Goal: Task Accomplishment & Management: Use online tool/utility

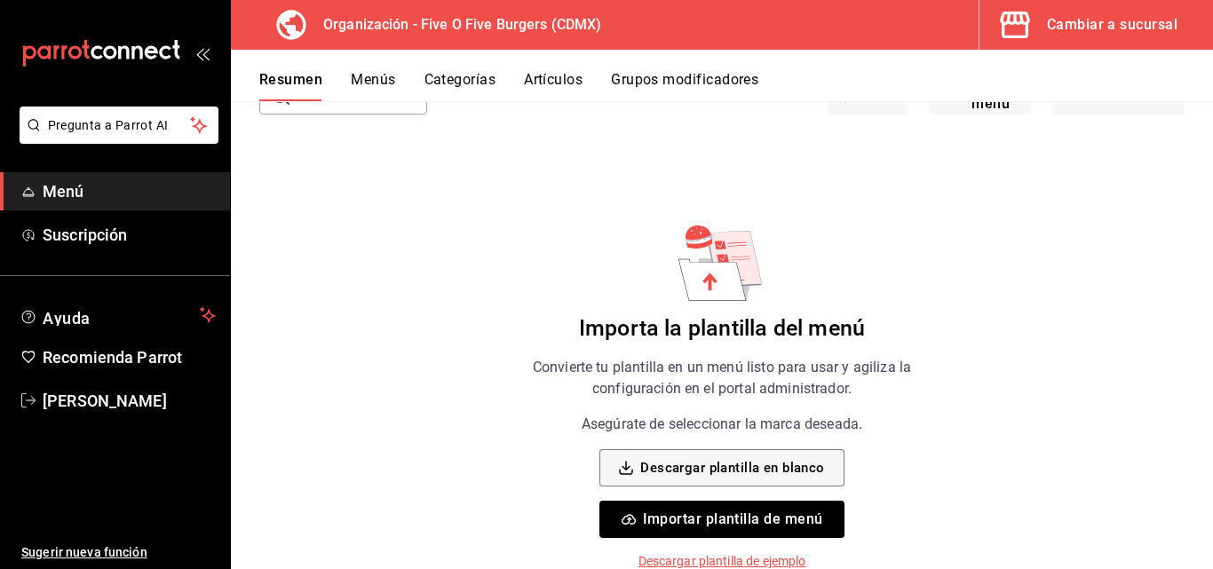
scroll to position [129, 0]
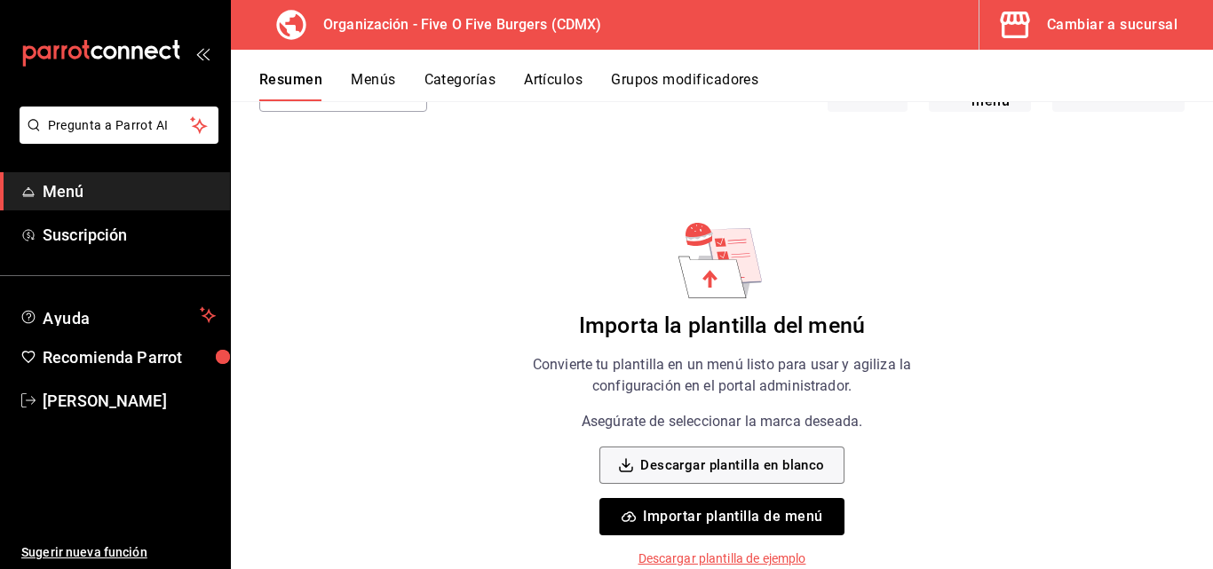
click at [718, 520] on button "Importar plantilla de menú" at bounding box center [721, 516] width 244 height 37
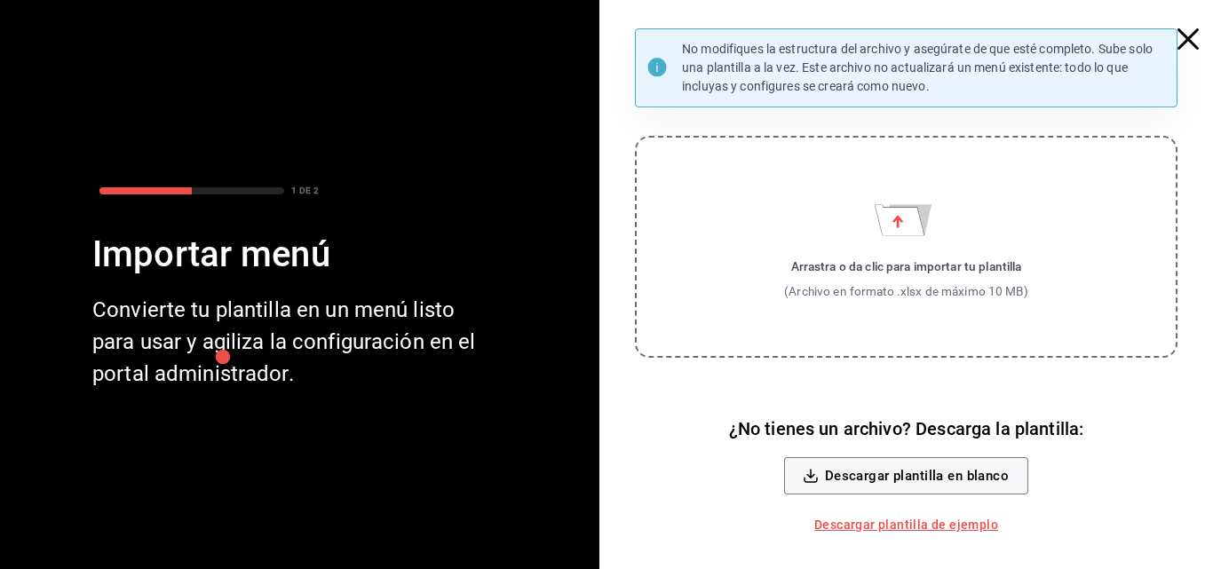
click at [908, 277] on div "Arrastra o da clic para importar tu plantilla (Archivo en formato .xlsx de máxi…" at bounding box center [906, 280] width 244 height 44
click at [0, 0] on input "Arrastra o da clic para importar tu plantilla (Archivo en formato .xlsx de máxi…" at bounding box center [0, 0] width 0 height 0
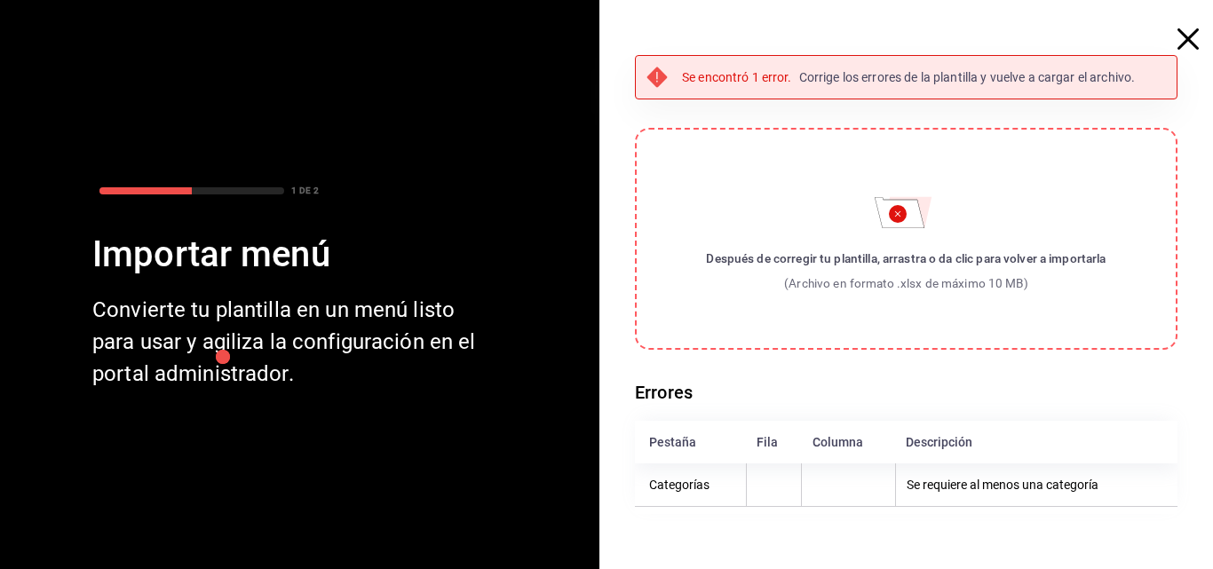
click at [862, 238] on label "Después de corregir tu plantilla, arrastra o da clic para volver a importarla (…" at bounding box center [906, 239] width 543 height 222
click at [0, 0] on input "Después de corregir tu plantilla, arrastra o da clic para volver a importarla (…" at bounding box center [0, 0] width 0 height 0
click at [1064, 258] on div "Después de corregir tu plantilla, arrastra o da clic para volver a importarla" at bounding box center [906, 259] width 400 height 18
click at [0, 0] on input "Después de corregir tu plantilla, arrastra o da clic para volver a importarla (…" at bounding box center [0, 0] width 0 height 0
click at [679, 468] on th "Categorías" at bounding box center [690, 486] width 111 height 44
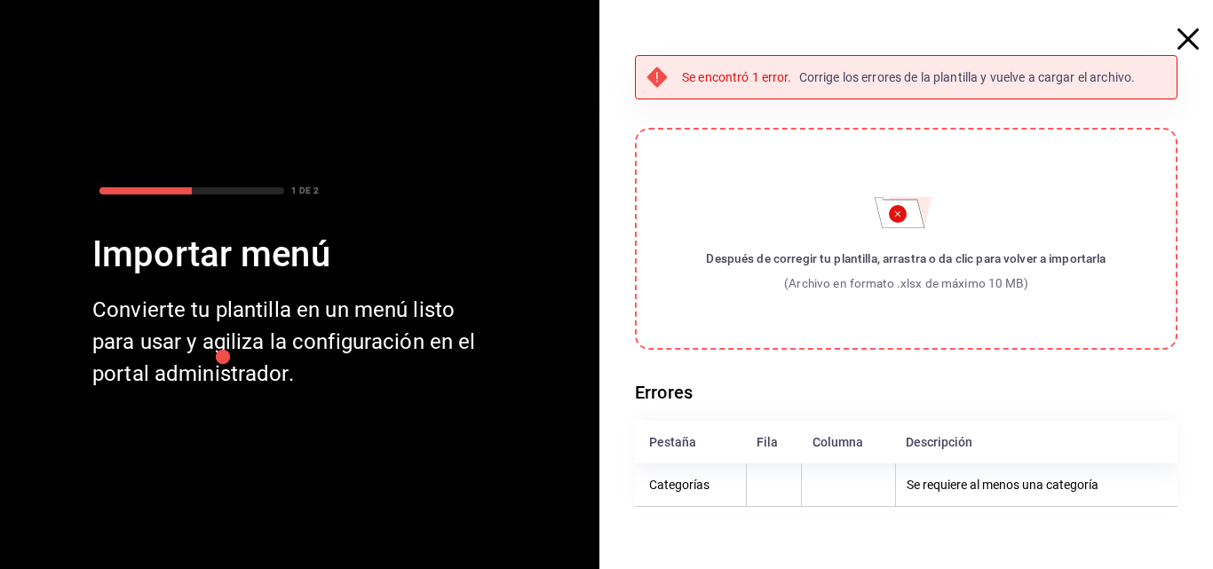
click at [679, 496] on th "Categorías" at bounding box center [690, 486] width 111 height 44
click at [902, 217] on circle "Importar menú" at bounding box center [898, 214] width 18 height 18
click at [0, 0] on input "Después de corregir tu plantilla, arrastra o da clic para volver a importarla (…" at bounding box center [0, 0] width 0 height 0
click at [1200, 42] on span "button" at bounding box center [1197, 38] width 32 height 21
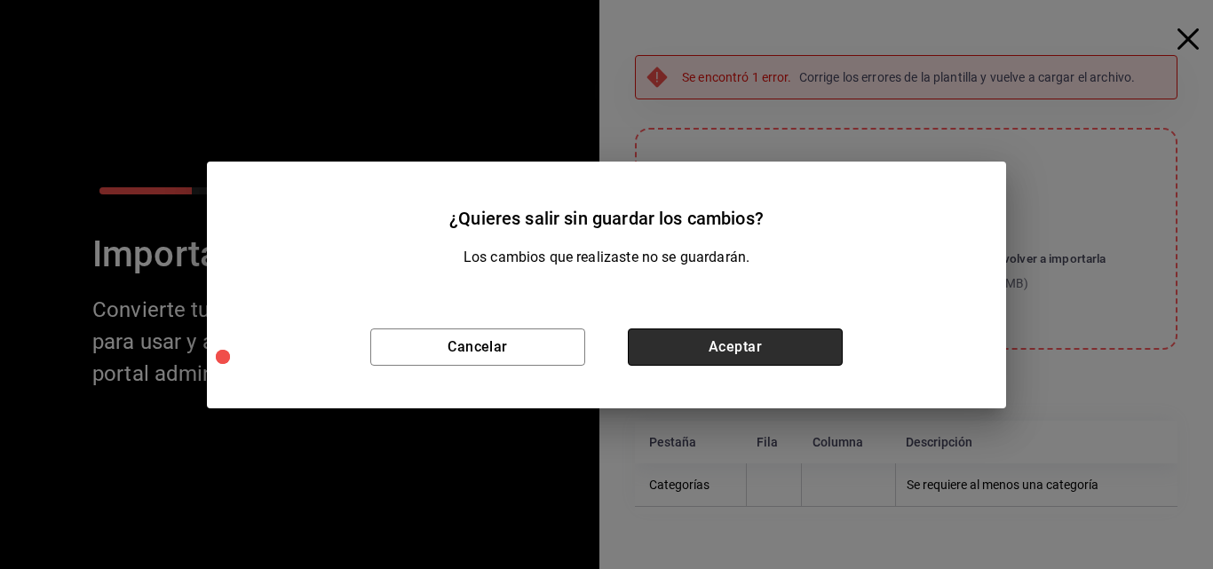
click at [654, 355] on button "Aceptar" at bounding box center [735, 347] width 215 height 37
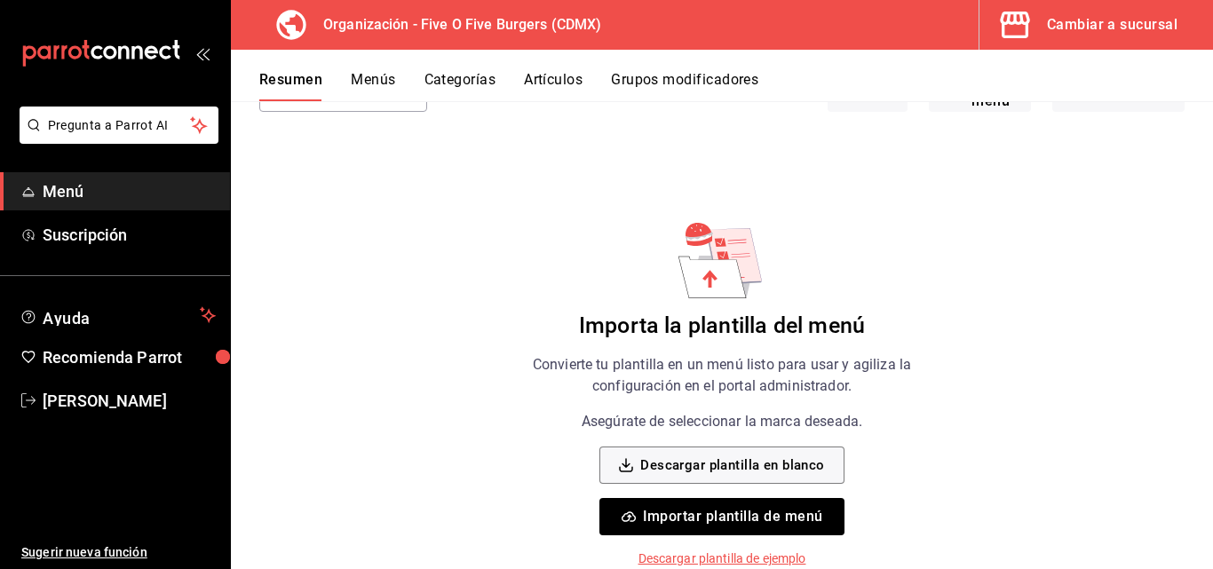
click at [661, 510] on button "Importar plantilla de menú" at bounding box center [721, 516] width 244 height 37
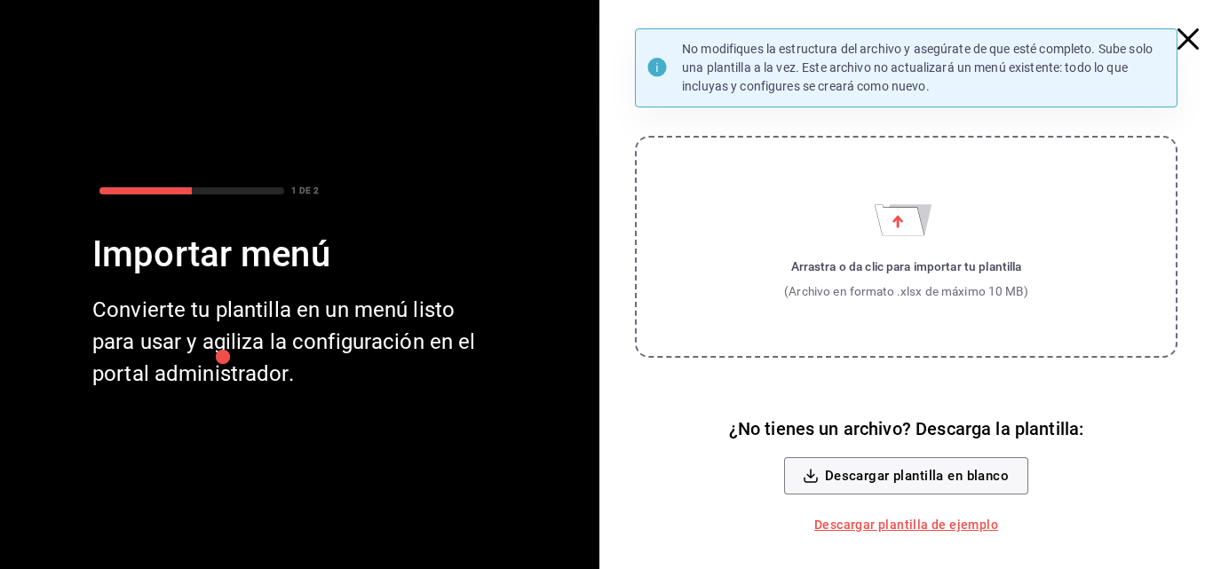
click at [904, 298] on div "(Archivo en formato .xlsx de máximo 10 MB)" at bounding box center [906, 291] width 244 height 18
click at [0, 0] on input "Arrastra o da clic para importar tu plantilla (Archivo en formato .xlsx de máxi…" at bounding box center [0, 0] width 0 height 0
click at [908, 295] on div "(Archivo en formato .xlsx de máximo 10 MB)" at bounding box center [906, 291] width 244 height 18
click at [0, 0] on input "Arrastra o da clic para importar tu plantilla (Archivo en formato .xlsx de máxi…" at bounding box center [0, 0] width 0 height 0
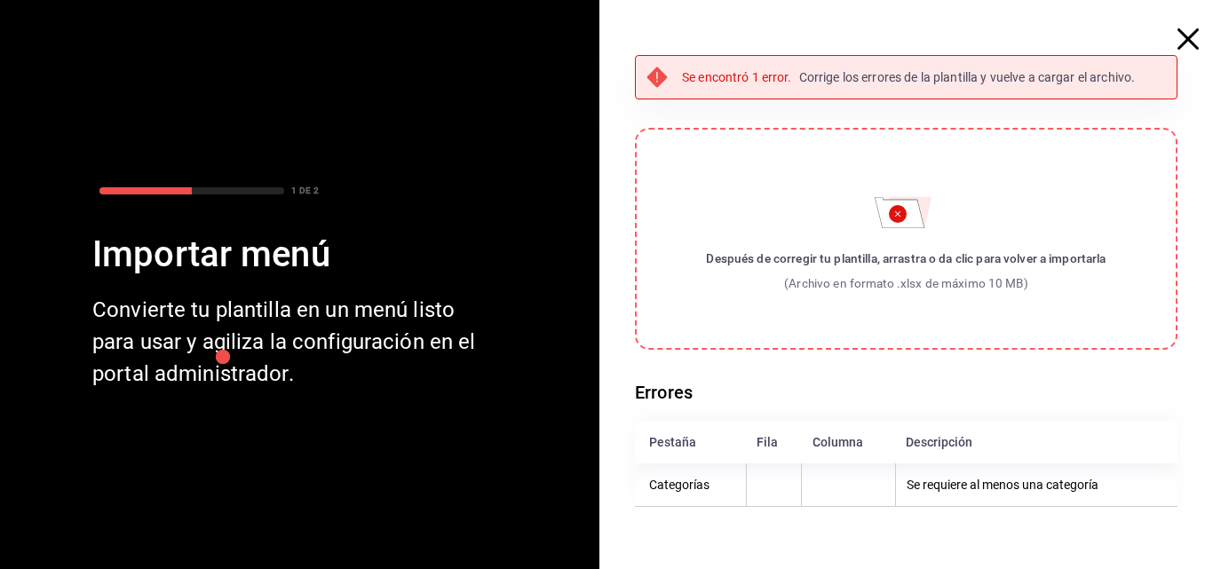
click at [932, 486] on th "Se requiere al menos una categoría" at bounding box center [1036, 486] width 282 height 44
drag, startPoint x: 932, startPoint y: 486, endPoint x: 1194, endPoint y: 522, distance: 264.5
click at [1194, 522] on div "Se encontró 1 error. Corrige los errores de la plantilla y vuelve a cargar el a…" at bounding box center [913, 291] width 599 height 473
click at [1001, 522] on div "Se encontró 1 error. Corrige los errores de la plantilla y vuelve a cargar el a…" at bounding box center [913, 291] width 599 height 473
click at [710, 499] on th "Categorías" at bounding box center [690, 486] width 111 height 44
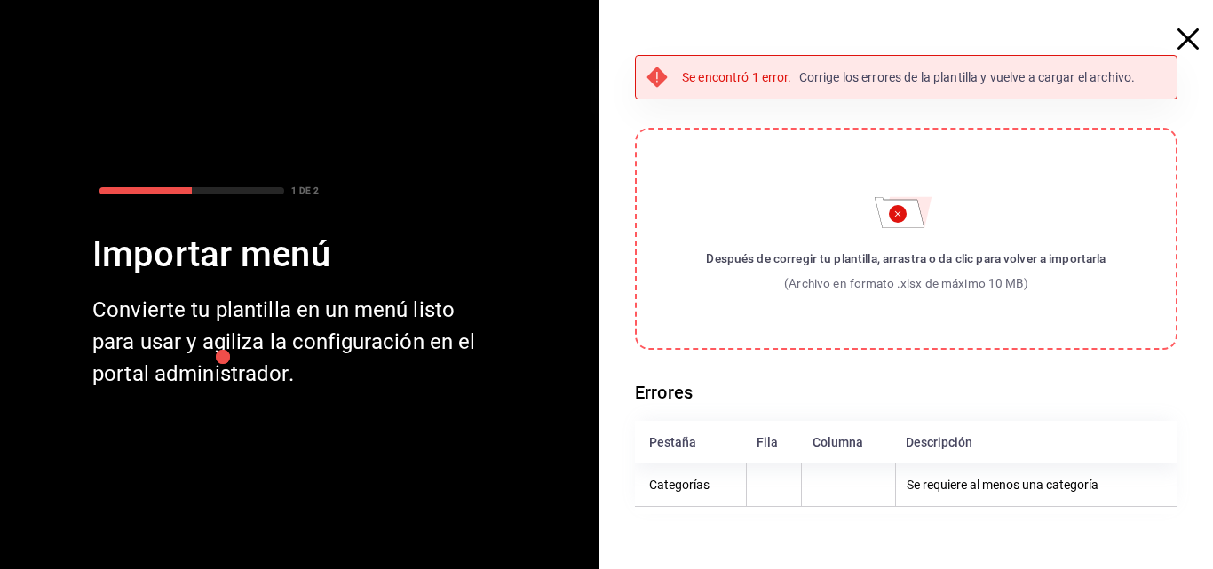
click at [670, 480] on th "Categorías" at bounding box center [690, 486] width 111 height 44
click at [668, 485] on th "Categorías" at bounding box center [690, 486] width 111 height 44
click at [860, 236] on label "Después de corregir tu plantilla, arrastra o da clic para volver a importarla (…" at bounding box center [906, 239] width 543 height 222
click at [0, 0] on input "Después de corregir tu plantilla, arrastra o da clic para volver a importarla (…" at bounding box center [0, 0] width 0 height 0
click at [875, 243] on label "Después de corregir tu plantilla, arrastra o da clic para volver a importarla (…" at bounding box center [906, 239] width 543 height 222
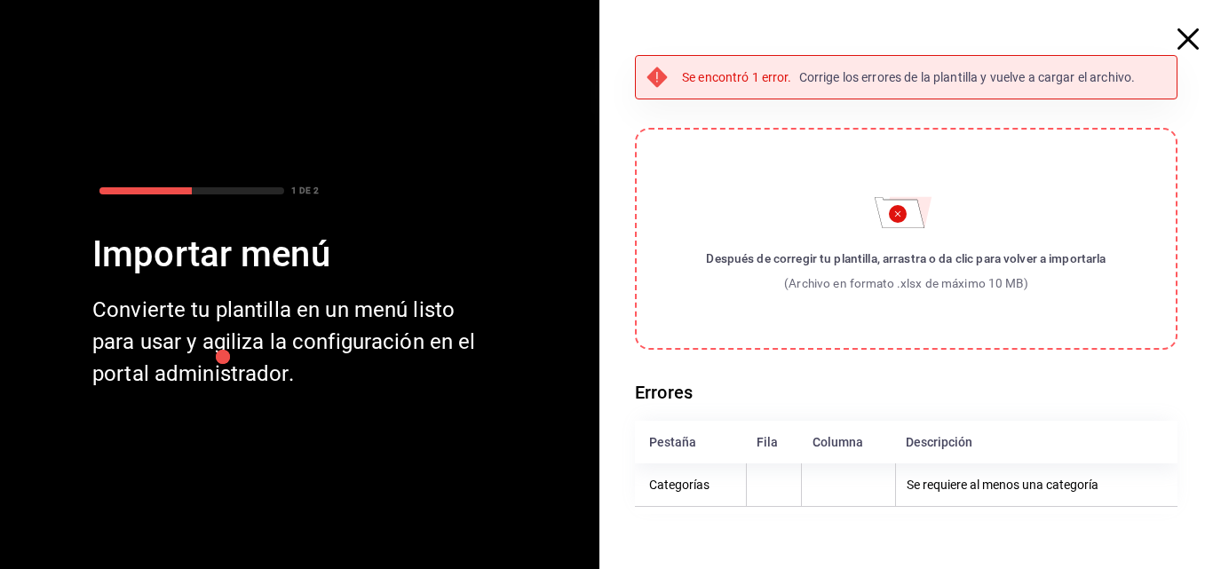
click at [0, 0] on input "Después de corregir tu plantilla, arrastra o da clic para volver a importarla (…" at bounding box center [0, 0] width 0 height 0
click at [1193, 36] on icon "button" at bounding box center [1188, 38] width 21 height 21
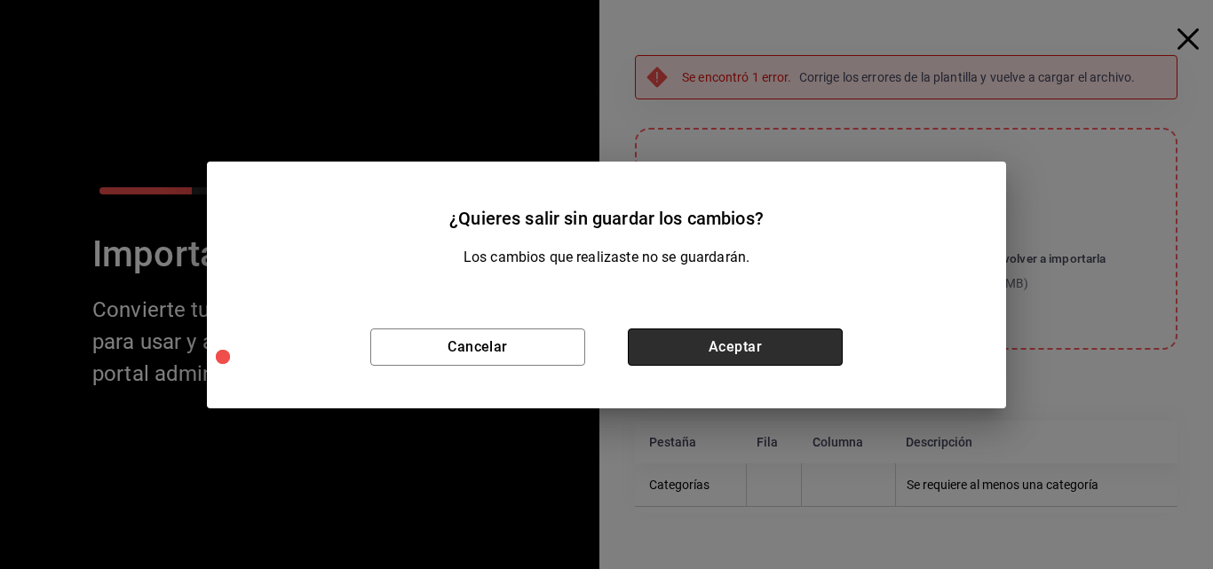
click at [733, 342] on button "Aceptar" at bounding box center [735, 347] width 215 height 37
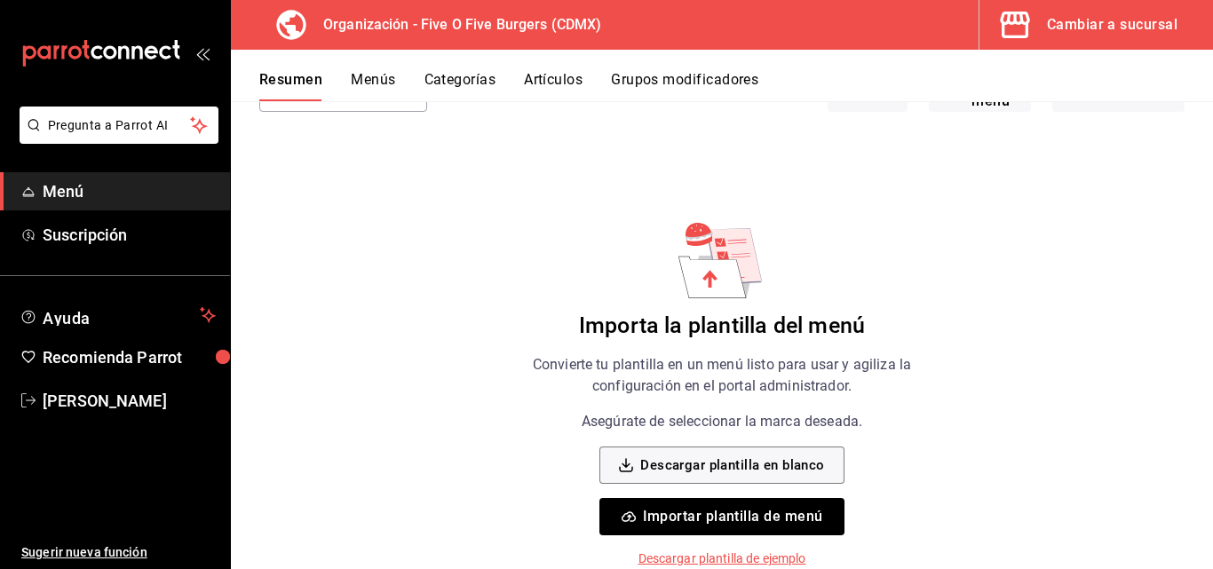
click at [694, 507] on button "Importar plantilla de menú" at bounding box center [721, 516] width 244 height 37
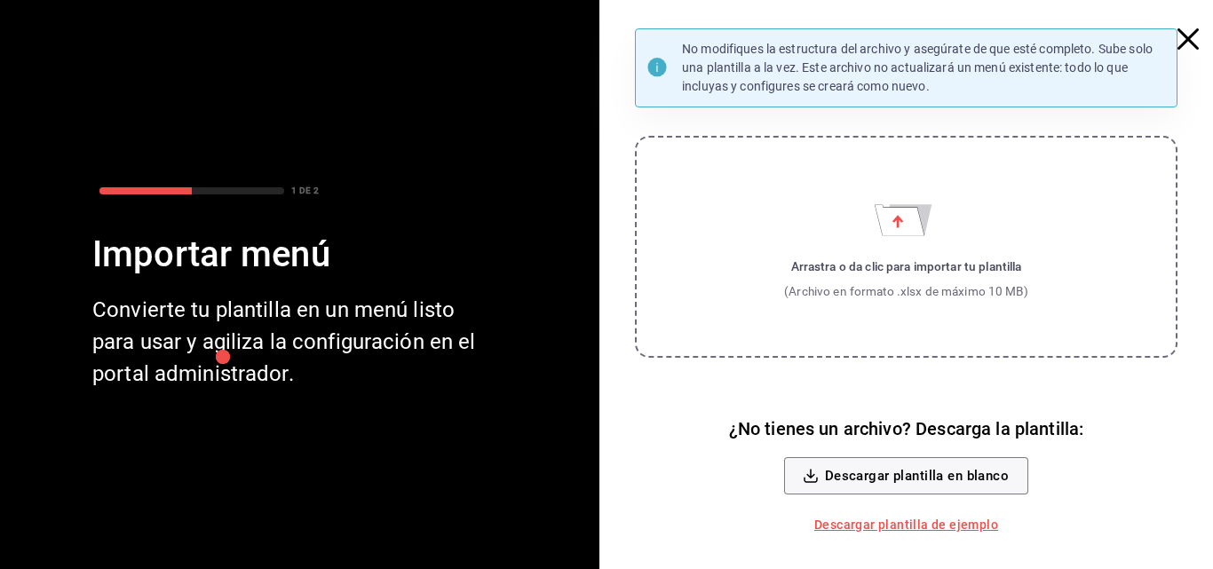
click at [906, 281] on div "Arrastra o da clic para importar tu plantilla (Archivo en formato .xlsx de máxi…" at bounding box center [906, 280] width 244 height 44
click at [0, 0] on input "Arrastra o da clic para importar tu plantilla (Archivo en formato .xlsx de máxi…" at bounding box center [0, 0] width 0 height 0
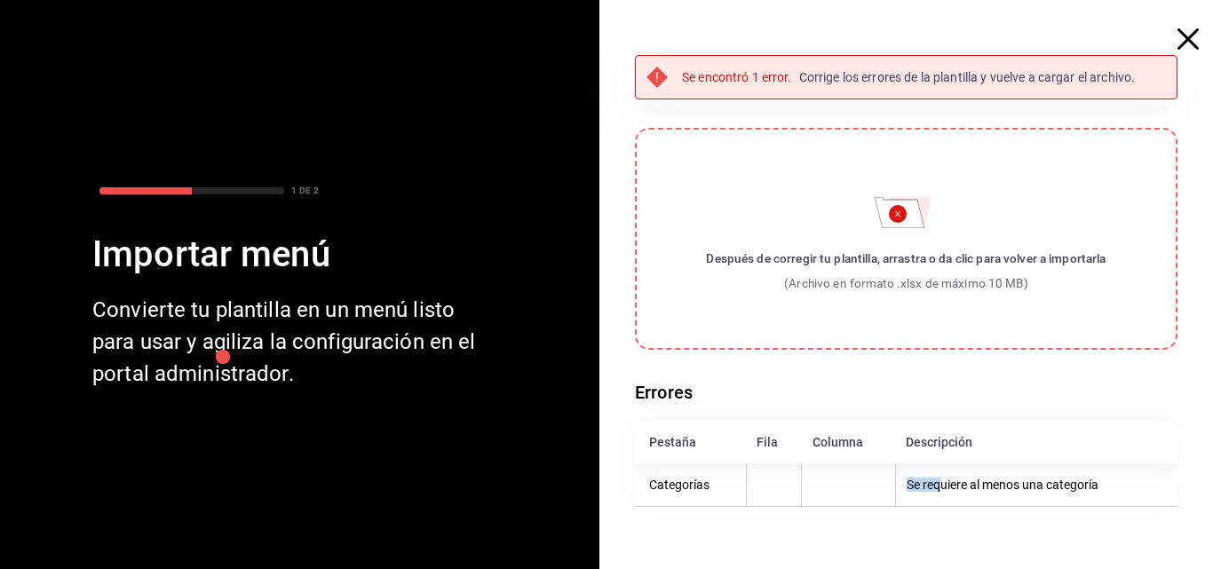
drag, startPoint x: 937, startPoint y: 486, endPoint x: 863, endPoint y: 509, distance: 77.2
click at [863, 509] on table "Pestaña Fila Columna Descripción Categorías Se requiere al menos una categoría" at bounding box center [906, 467] width 543 height 93
click at [665, 488] on th "Categorías" at bounding box center [690, 486] width 111 height 44
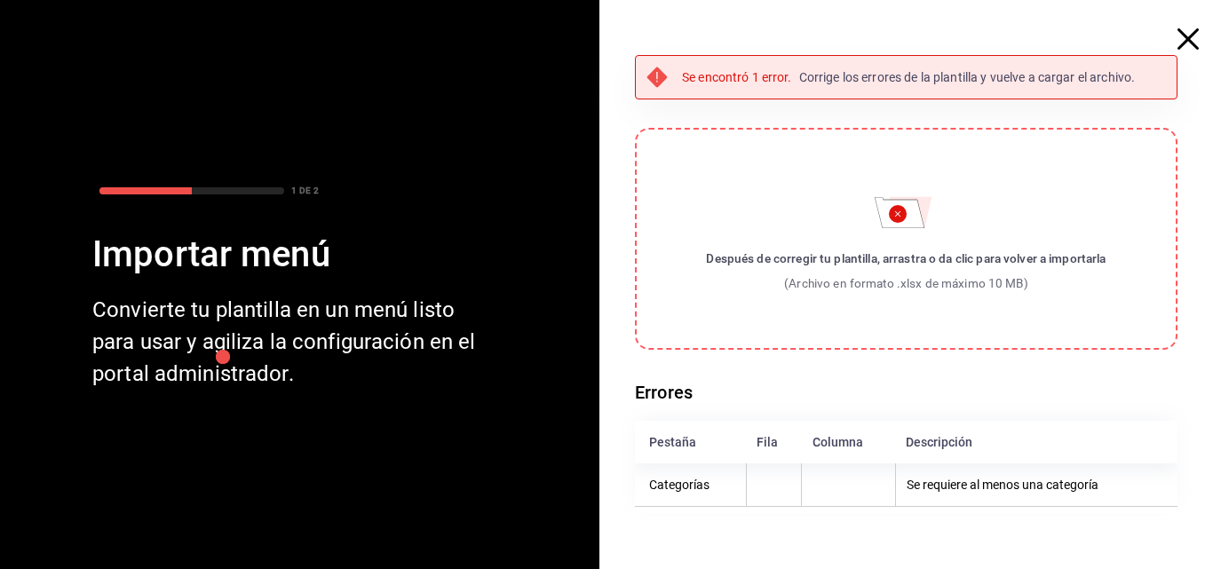
click at [718, 69] on p "Se encontró 1 error." at bounding box center [737, 77] width 110 height 19
click at [1189, 42] on icon "button" at bounding box center [1188, 38] width 21 height 21
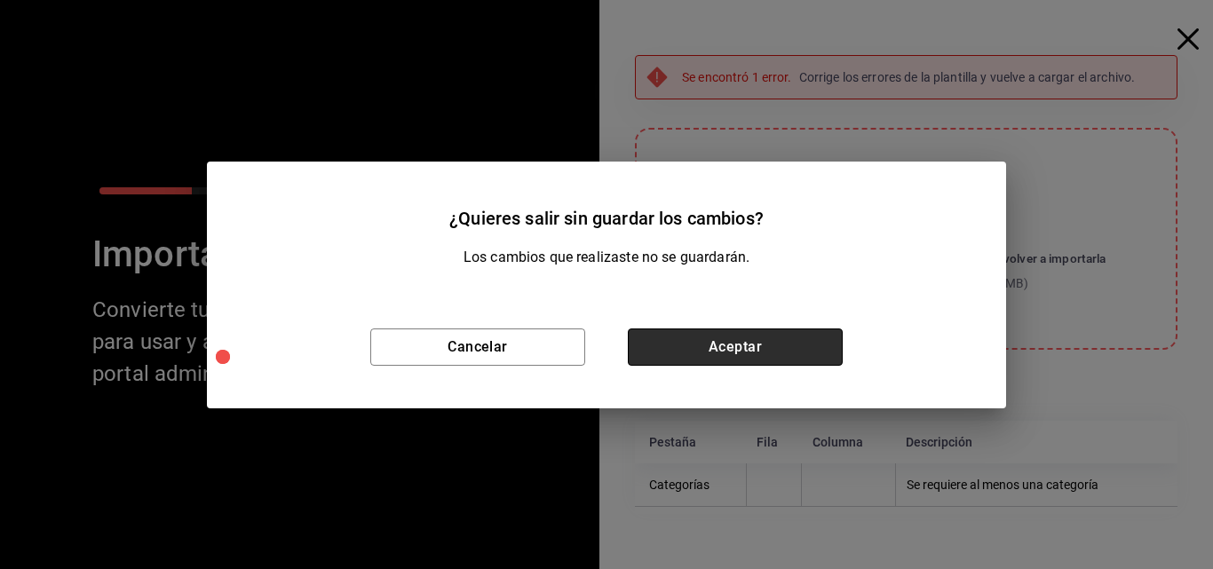
click at [695, 336] on button "Aceptar" at bounding box center [735, 347] width 215 height 37
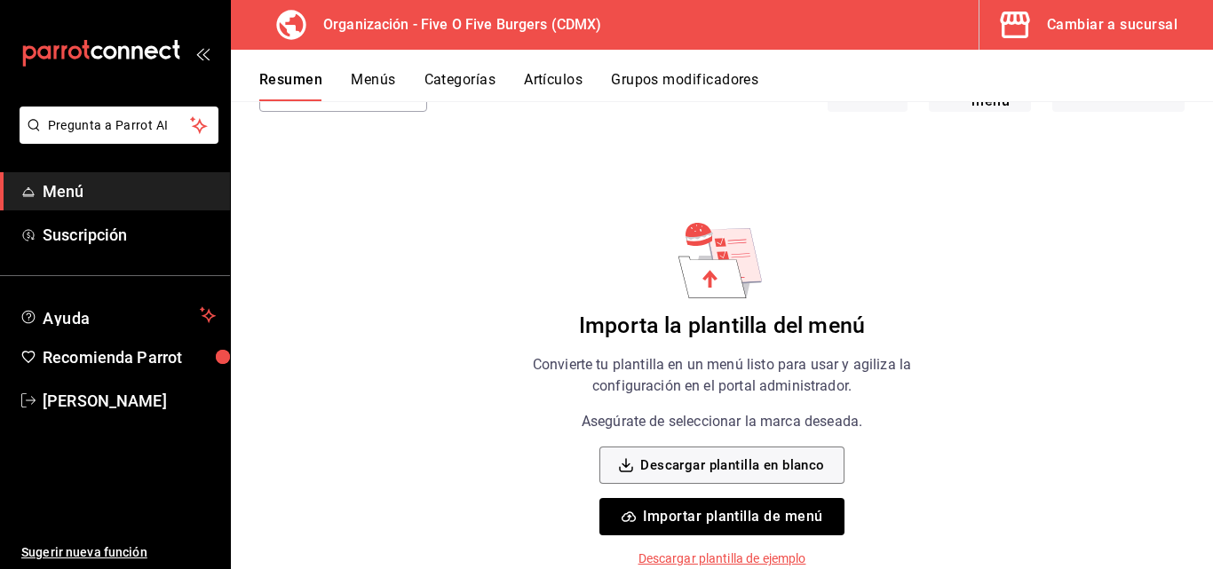
click at [692, 521] on button "Importar plantilla de menú" at bounding box center [721, 516] width 244 height 37
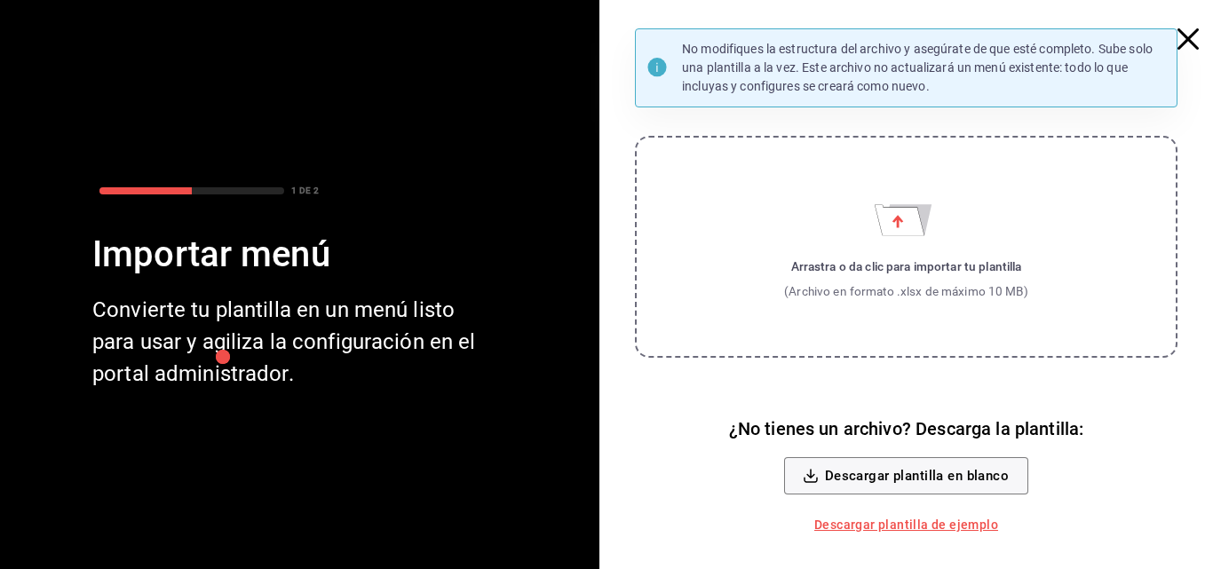
click at [810, 292] on div "(Archivo en formato .xlsx de máximo 10 MB)" at bounding box center [906, 291] width 244 height 18
click at [0, 0] on input "Arrastra o da clic para importar tu plantilla (Archivo en formato .xlsx de máxi…" at bounding box center [0, 0] width 0 height 0
click at [140, 94] on div at bounding box center [266, 97] width 476 height 138
click at [921, 481] on button "Descargar plantilla en blanco" at bounding box center [906, 475] width 244 height 37
click at [888, 289] on div "(Archivo en formato .xlsx de máximo 10 MB)" at bounding box center [906, 291] width 244 height 18
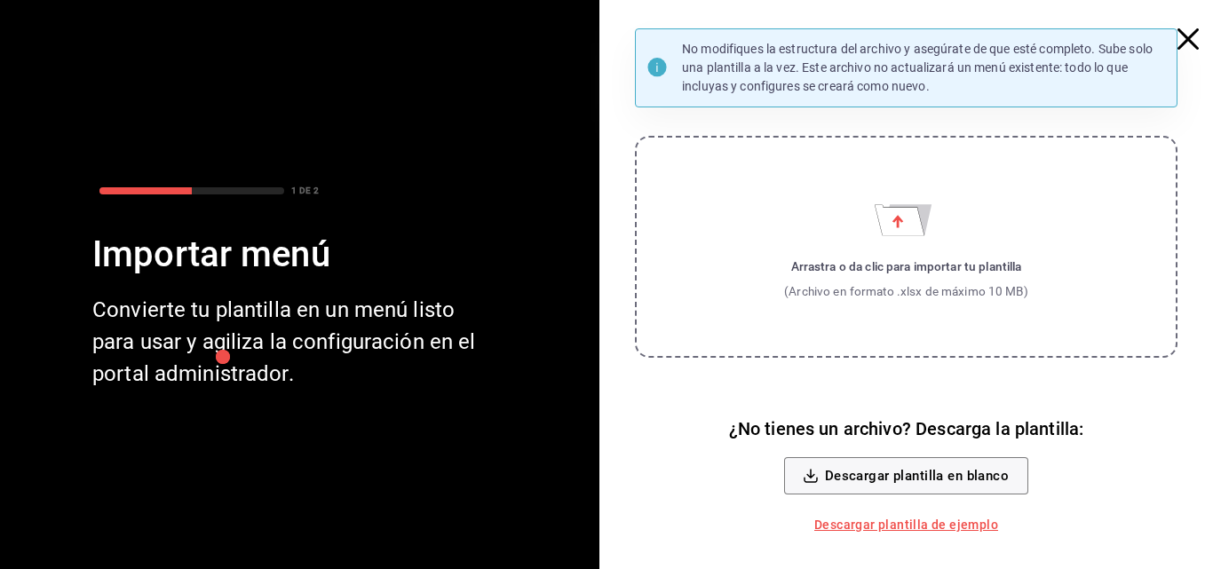
click at [0, 0] on input "Arrastra o da clic para importar tu plantilla (Archivo en formato .xlsx de máxi…" at bounding box center [0, 0] width 0 height 0
click at [846, 265] on div "Arrastra o da clic para importar tu plantilla" at bounding box center [906, 267] width 244 height 18
click at [0, 0] on input "Arrastra o da clic para importar tu plantilla (Archivo en formato .xlsx de máxi…" at bounding box center [0, 0] width 0 height 0
